Goal: Find specific page/section: Find specific page/section

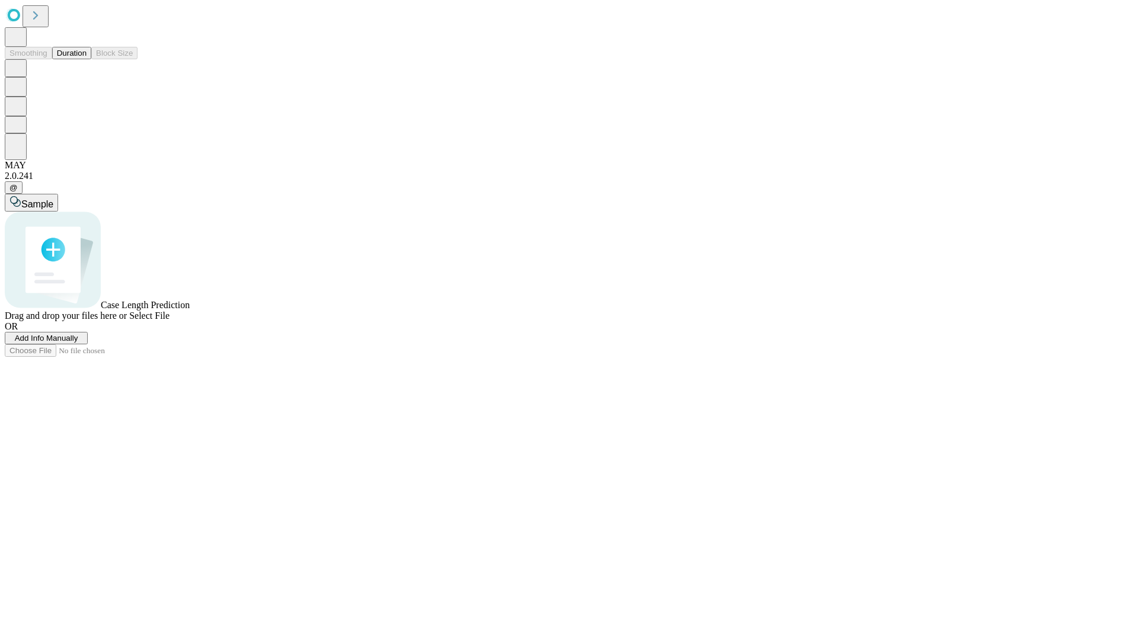
click at [87, 59] on button "Duration" at bounding box center [71, 53] width 39 height 12
click at [170, 321] on span "Select File" at bounding box center [149, 316] width 40 height 10
